Goal: Communication & Community: Connect with others

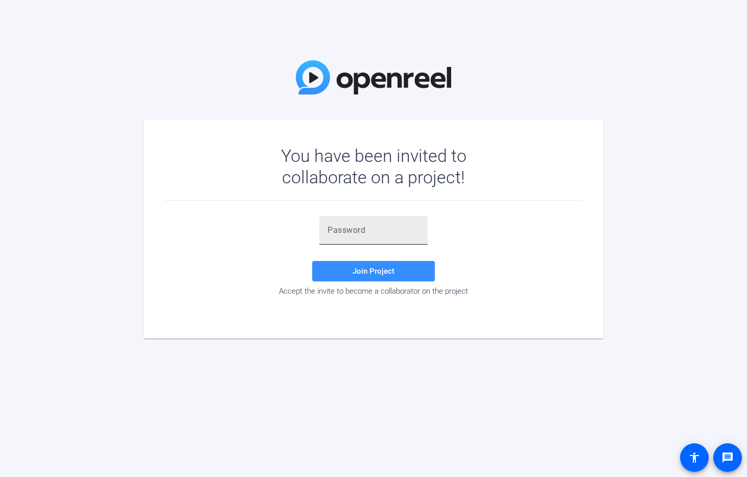
click at [376, 230] on input "text" at bounding box center [374, 230] width 92 height 12
paste input ";@WP#^"
type input ";@WP#^"
click at [368, 270] on span "Join Project" at bounding box center [374, 271] width 42 height 9
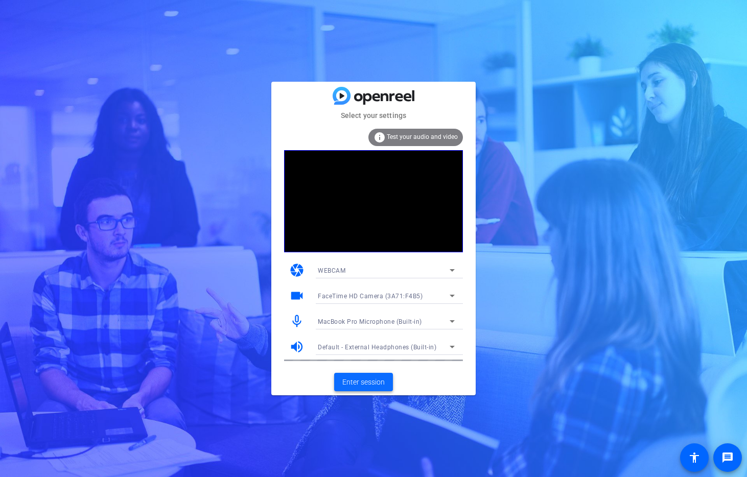
click at [367, 385] on span "Enter session" at bounding box center [363, 382] width 42 height 11
